Goal: Task Accomplishment & Management: Manage account settings

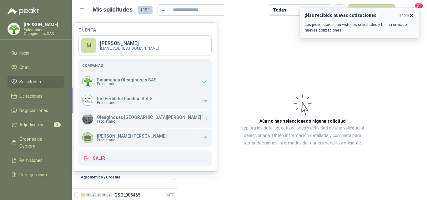
click at [412, 15] on icon "button" at bounding box center [411, 15] width 2 height 2
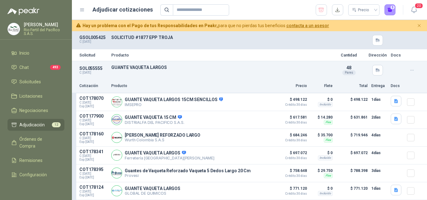
click at [27, 124] on span "Adjudicación" at bounding box center [31, 124] width 25 height 7
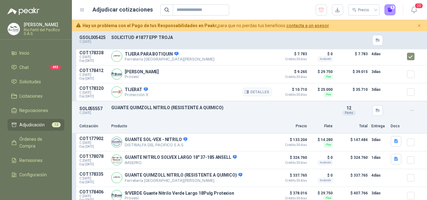
scroll to position [500, 0]
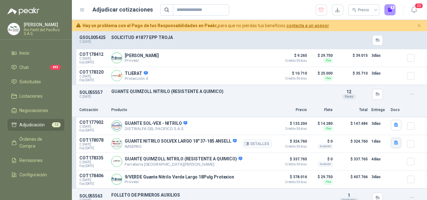
click at [394, 145] on icon "button" at bounding box center [396, 143] width 4 height 4
click at [366, 132] on button "37185 Sol-Vex[1].pdf" at bounding box center [369, 130] width 45 height 7
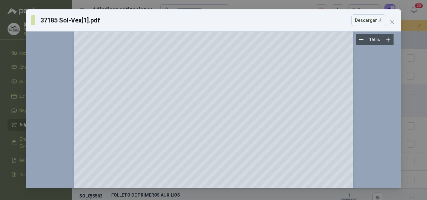
scroll to position [0, 0]
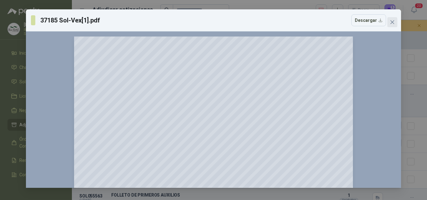
click at [392, 22] on icon "close" at bounding box center [392, 22] width 4 height 4
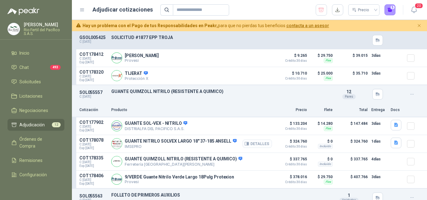
click at [256, 145] on button "Detalles" at bounding box center [256, 144] width 29 height 8
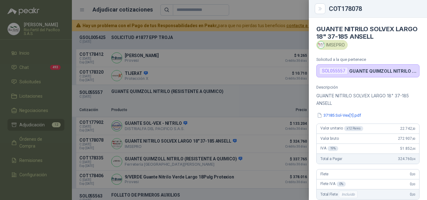
click at [268, 145] on div at bounding box center [213, 100] width 427 height 200
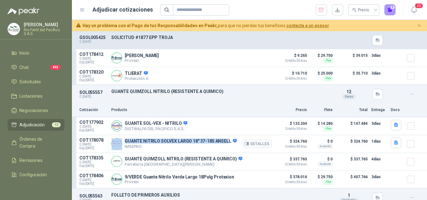
drag, startPoint x: 227, startPoint y: 142, endPoint x: 119, endPoint y: 141, distance: 108.1
click at [119, 141] on div "GUANTE NITRILO SOLVEX LARGO 18" 37-185 [PERSON_NAME] IMSEPRO Detalles" at bounding box center [191, 144] width 161 height 12
copy div "GUANTE NITRILO SOLVEX LARGO 18" 37-185 [PERSON_NAME]"
click at [254, 145] on button "Detalles" at bounding box center [256, 144] width 29 height 8
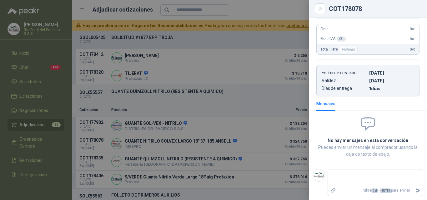
click at [269, 76] on div at bounding box center [213, 100] width 427 height 200
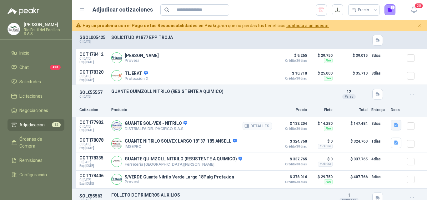
click at [394, 125] on icon "button" at bounding box center [396, 125] width 4 height 4
click at [375, 112] on button "image.png" at bounding box center [378, 112] width 27 height 7
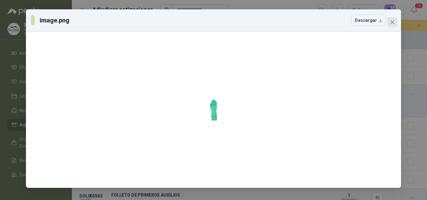
click at [391, 23] on icon "close" at bounding box center [392, 22] width 4 height 4
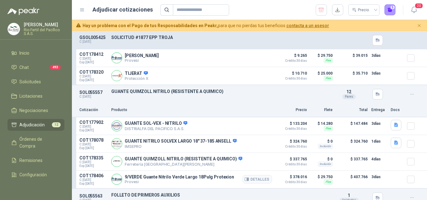
scroll to position [531, 0]
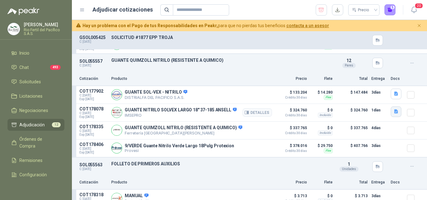
click at [394, 112] on icon "button" at bounding box center [396, 112] width 4 height 4
click at [373, 101] on button "37185 Sol-Vex[1].pdf" at bounding box center [369, 99] width 45 height 7
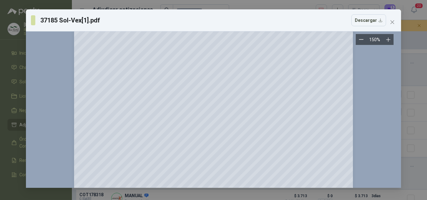
scroll to position [61, 0]
click at [394, 22] on icon "close" at bounding box center [391, 22] width 5 height 5
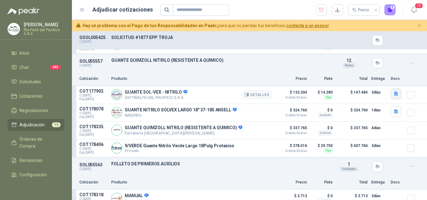
click at [394, 95] on icon "button" at bounding box center [396, 94] width 4 height 4
click at [373, 82] on button "image.png" at bounding box center [378, 81] width 27 height 7
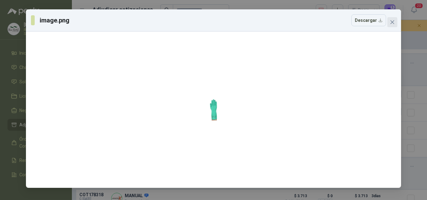
click at [393, 24] on icon "close" at bounding box center [391, 22] width 5 height 5
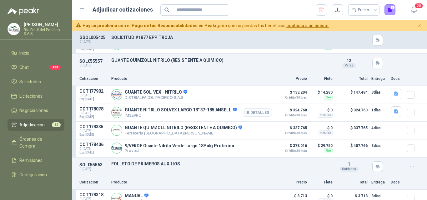
click at [260, 115] on button "Detalles" at bounding box center [256, 112] width 29 height 8
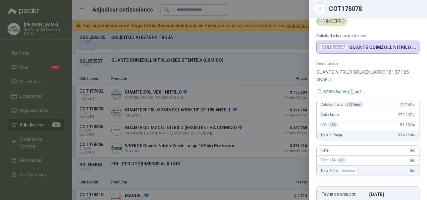
scroll to position [20, 0]
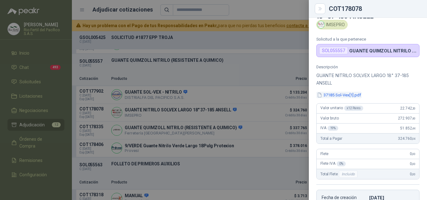
click at [337, 94] on button "37185 Sol-Vex[1].pdf" at bounding box center [338, 95] width 45 height 7
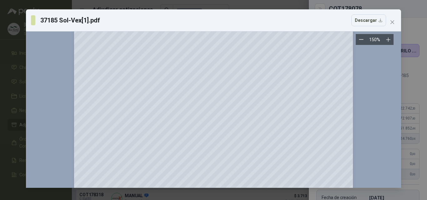
scroll to position [248, 0]
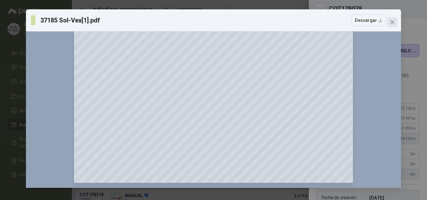
click at [394, 19] on button "Close" at bounding box center [392, 22] width 10 height 10
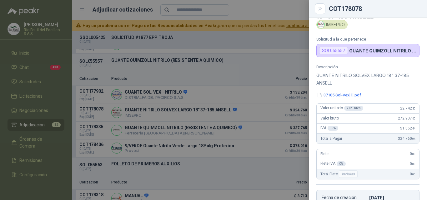
click at [276, 135] on div at bounding box center [213, 100] width 427 height 200
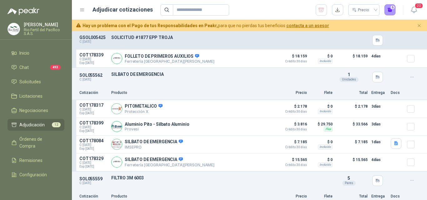
scroll to position [718, 0]
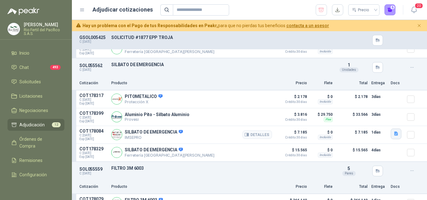
click at [394, 135] on icon "button" at bounding box center [396, 134] width 4 height 4
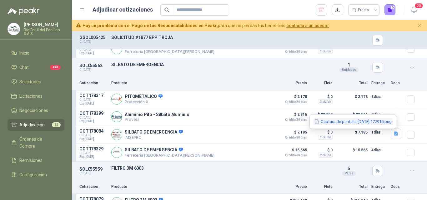
click at [368, 121] on button "Captura de pantalla [DATE] 172915.png" at bounding box center [352, 121] width 79 height 7
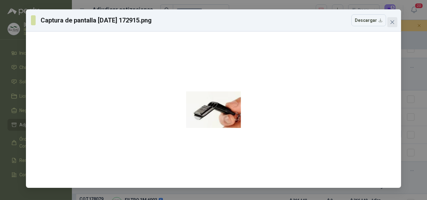
click at [396, 23] on span "Close" at bounding box center [392, 22] width 10 height 5
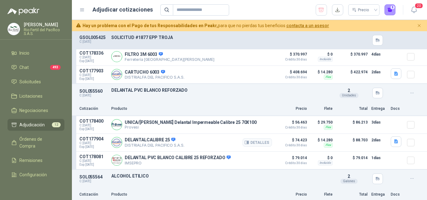
scroll to position [906, 0]
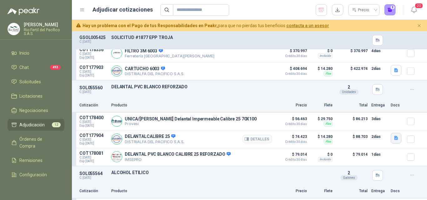
click at [393, 141] on icon "button" at bounding box center [395, 138] width 5 height 5
click at [370, 126] on icon "button" at bounding box center [367, 125] width 5 height 5
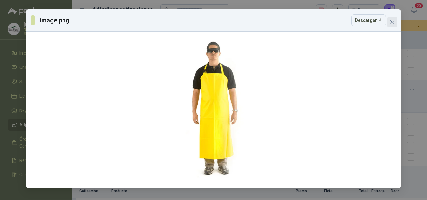
click at [390, 24] on icon "close" at bounding box center [391, 22] width 5 height 5
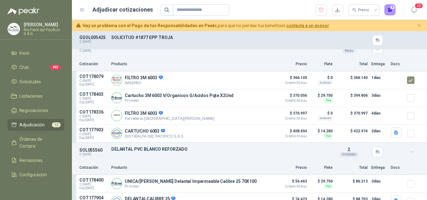
scroll to position [718, 0]
